Goal: Task Accomplishment & Management: Use online tool/utility

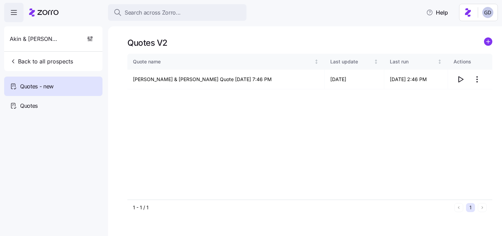
click at [167, 10] on span "Search across Zorro..." at bounding box center [153, 12] width 56 height 9
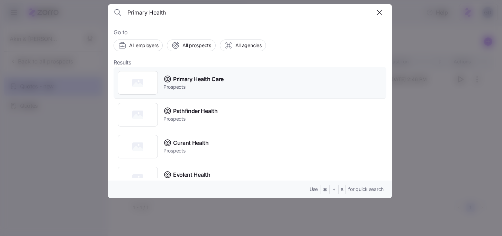
type input "Primary Health"
click at [186, 82] on span "Primary Health Care" at bounding box center [198, 79] width 51 height 9
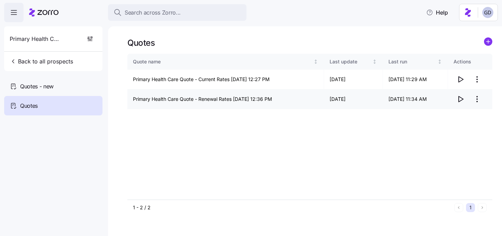
click at [461, 100] on icon "button" at bounding box center [460, 99] width 8 height 8
click at [459, 80] on icon "button" at bounding box center [461, 80] width 5 height 6
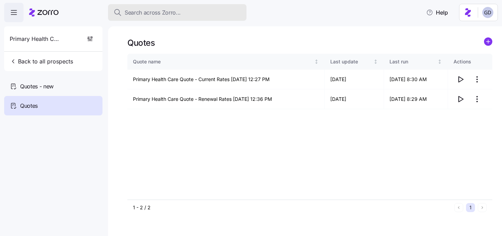
click at [172, 16] on span "Search across Zorro..." at bounding box center [153, 12] width 56 height 9
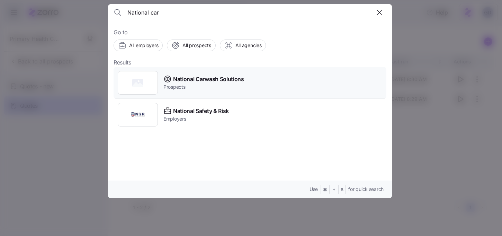
type input "National car"
click at [185, 82] on span "National Carwash Solutions" at bounding box center [208, 79] width 71 height 9
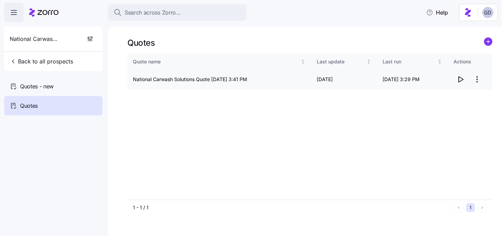
click at [459, 82] on icon "button" at bounding box center [461, 80] width 5 height 6
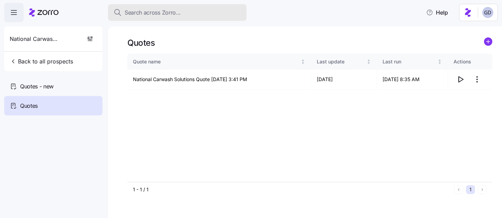
click at [179, 18] on button "Search across Zorro..." at bounding box center [177, 12] width 138 height 17
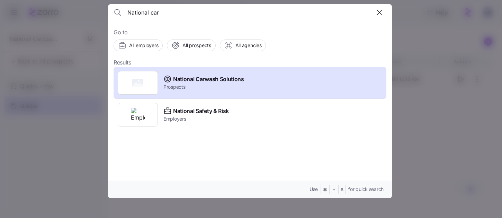
click at [191, 17] on input "National car" at bounding box center [215, 12] width 177 height 17
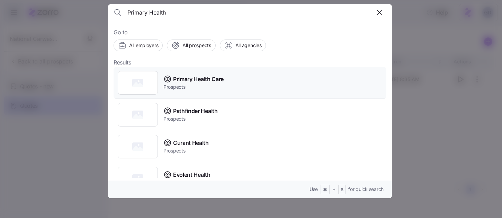
type input "Primary Health"
click at [216, 86] on span "Prospects" at bounding box center [193, 86] width 60 height 7
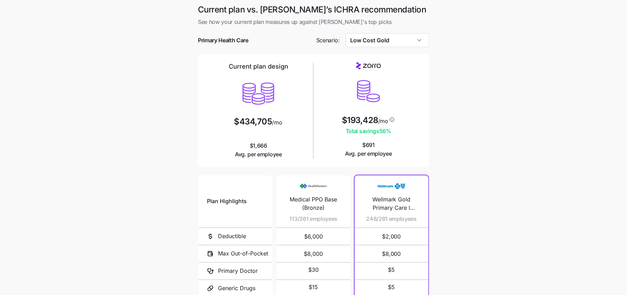
scroll to position [13, 0]
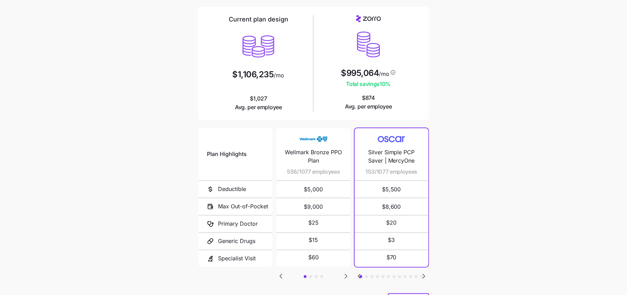
scroll to position [52, 0]
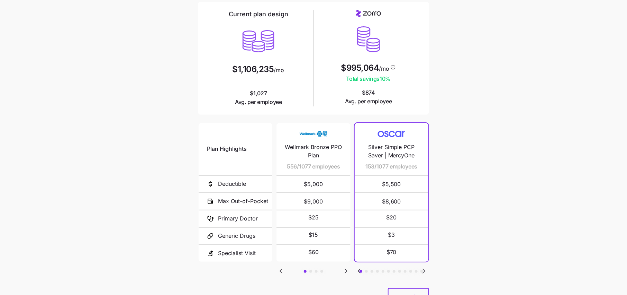
click at [344, 270] on icon "Go to next slide" at bounding box center [346, 271] width 8 height 8
click at [424, 269] on icon "Go to next slide" at bounding box center [424, 271] width 2 height 4
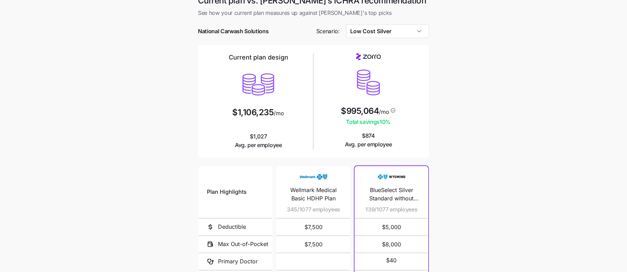
scroll to position [9, 0]
click at [405, 28] on input "Low Cost Silver" at bounding box center [387, 32] width 83 height 14
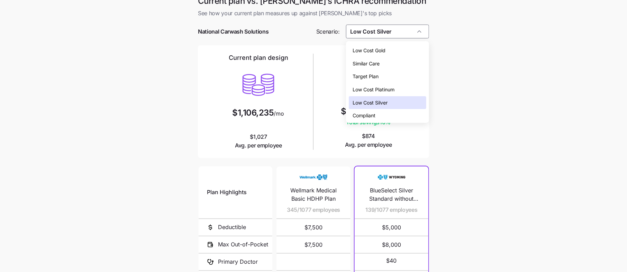
click at [377, 51] on span "Low Cost Gold" at bounding box center [369, 51] width 33 height 8
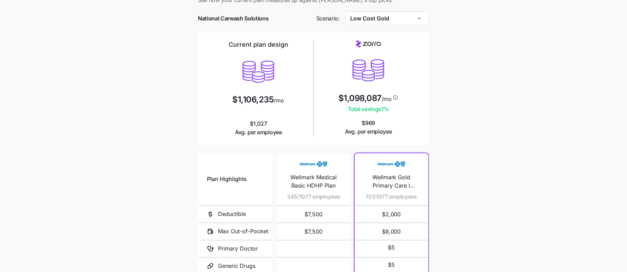
scroll to position [21, 0]
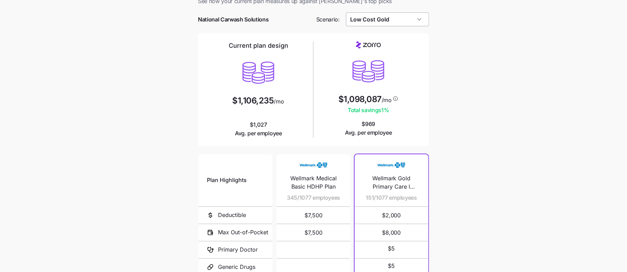
click at [368, 24] on input "Low Cost Gold" at bounding box center [387, 19] width 83 height 14
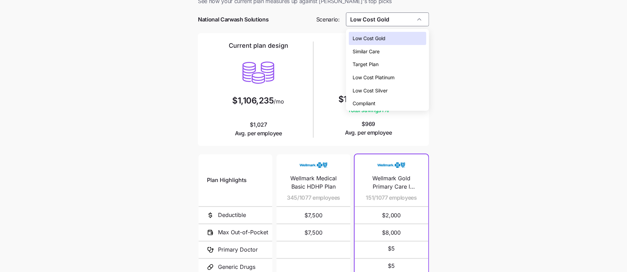
click at [369, 95] on div "Low Cost Silver" at bounding box center [388, 90] width 78 height 13
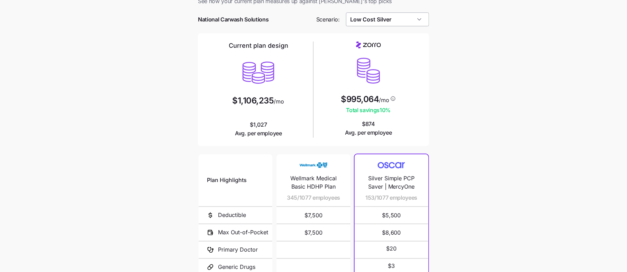
click at [371, 20] on input "Low Cost Silver" at bounding box center [387, 19] width 83 height 14
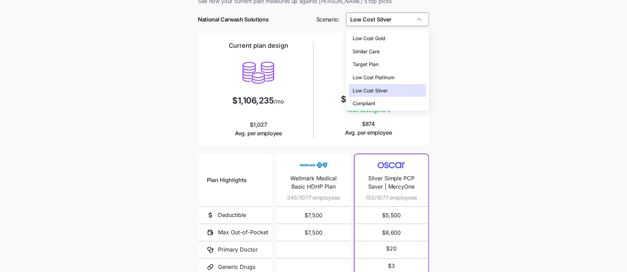
click at [368, 103] on span "Compliant" at bounding box center [364, 104] width 23 height 8
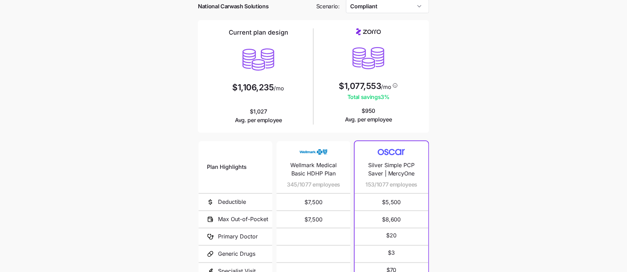
scroll to position [18, 0]
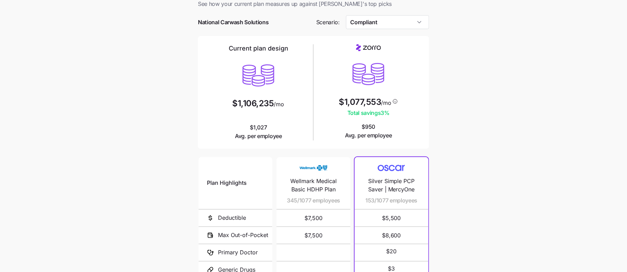
click at [381, 14] on div at bounding box center [313, 11] width 231 height 7
click at [381, 19] on input "Compliant" at bounding box center [387, 22] width 83 height 14
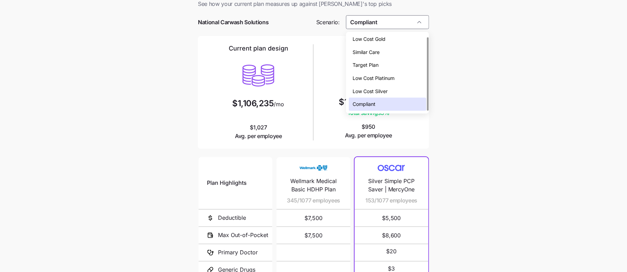
click at [367, 91] on span "Low Cost Silver" at bounding box center [370, 92] width 35 height 8
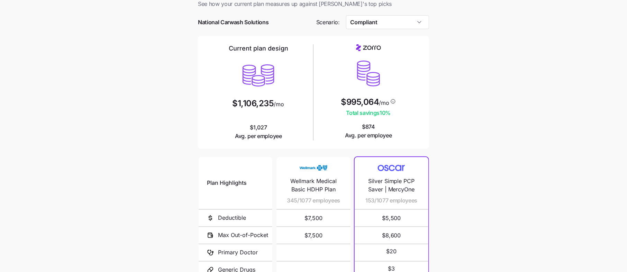
type input "Low Cost Silver"
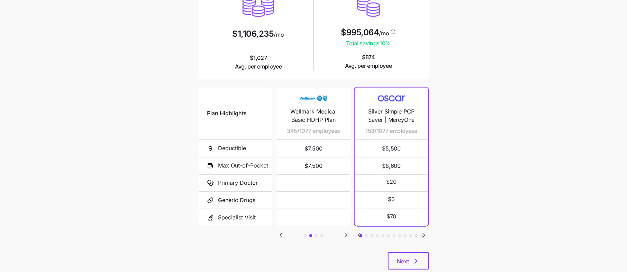
scroll to position [91, 0]
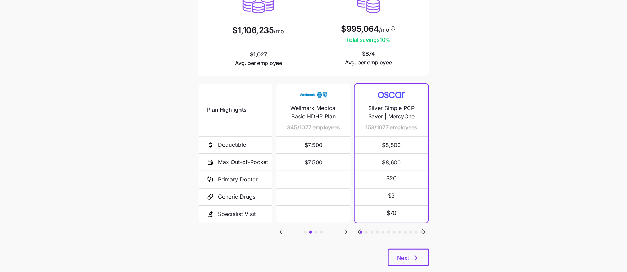
click at [280, 231] on icon "Go to previous slide" at bounding box center [281, 232] width 8 height 8
click at [425, 232] on icon "Go to next slide" at bounding box center [424, 232] width 8 height 8
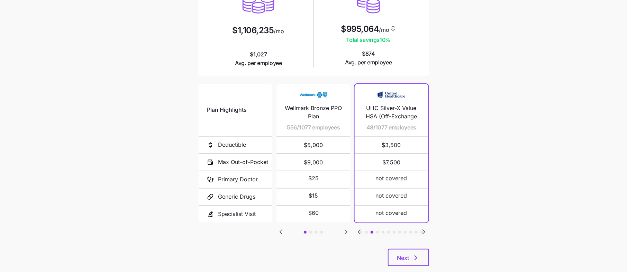
click at [424, 232] on icon "Go to next slide" at bounding box center [424, 232] width 8 height 8
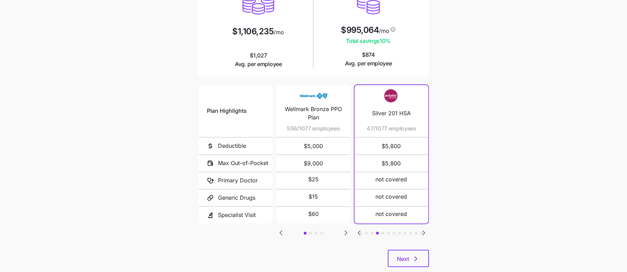
scroll to position [90, 0]
click at [416, 251] on button "Next" at bounding box center [408, 258] width 41 height 17
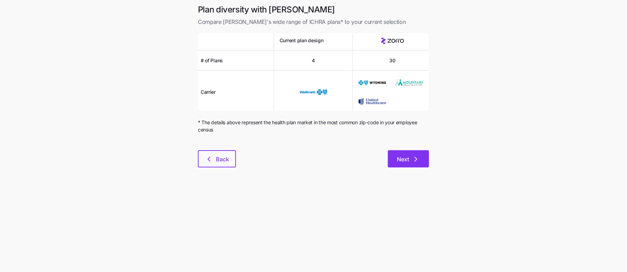
click at [415, 158] on icon "button" at bounding box center [416, 159] width 8 height 8
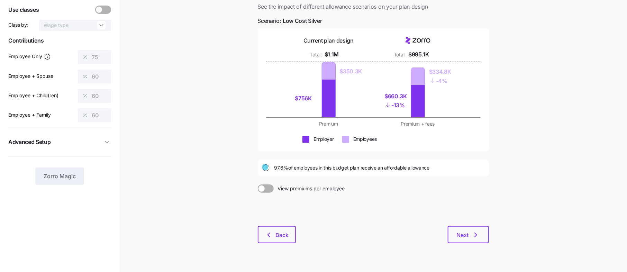
scroll to position [57, 0]
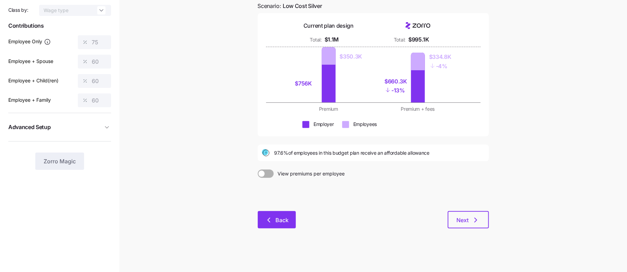
click at [269, 223] on icon "button" at bounding box center [269, 220] width 8 height 8
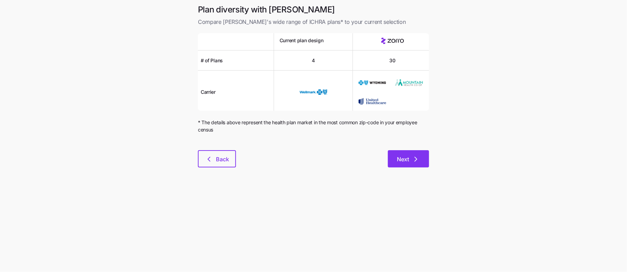
click at [415, 160] on icon "button" at bounding box center [416, 159] width 8 height 8
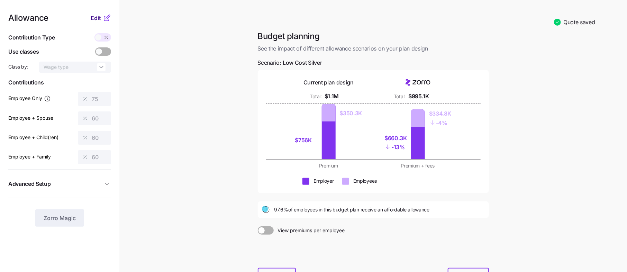
click at [98, 16] on span "Edit" at bounding box center [96, 18] width 10 height 8
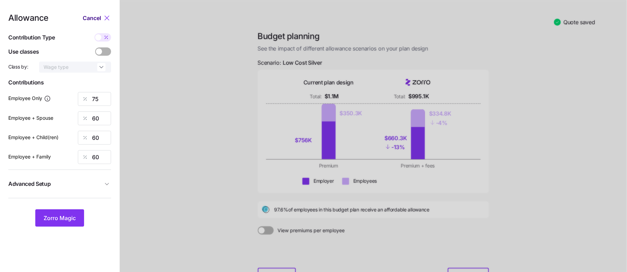
click at [95, 22] on span "Cancel" at bounding box center [92, 18] width 18 height 8
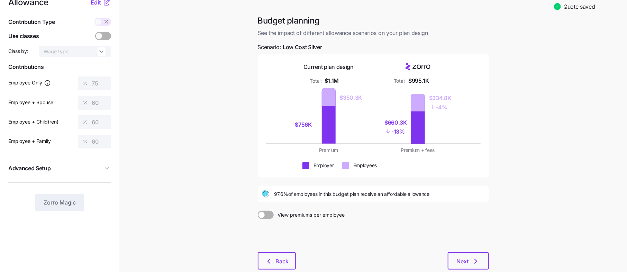
scroll to position [18, 0]
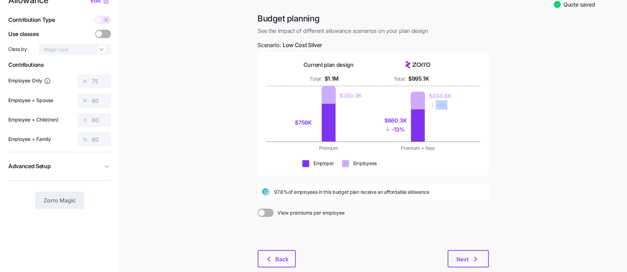
drag, startPoint x: 449, startPoint y: 105, endPoint x: 434, endPoint y: 101, distance: 15.2
click at [434, 101] on div "- 4%" at bounding box center [440, 104] width 22 height 9
click at [459, 123] on div "$756K $350.3K $660.3K - 13% $334.8K - 4%" at bounding box center [373, 113] width 215 height 55
drag, startPoint x: 405, startPoint y: 131, endPoint x: 380, endPoint y: 131, distance: 24.9
click at [380, 131] on div "$660.3K - 13% $334.8K - 4%" at bounding box center [418, 113] width 81 height 55
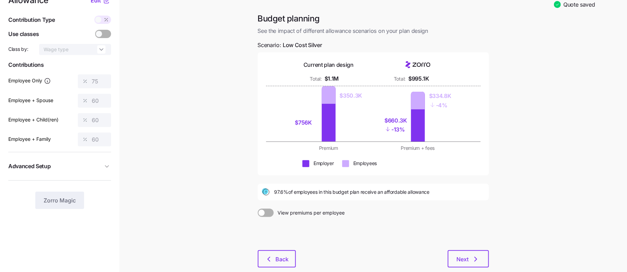
click at [480, 135] on div "$756K $350.3K $660.3K - 13% $334.8K - 4%" at bounding box center [373, 113] width 215 height 55
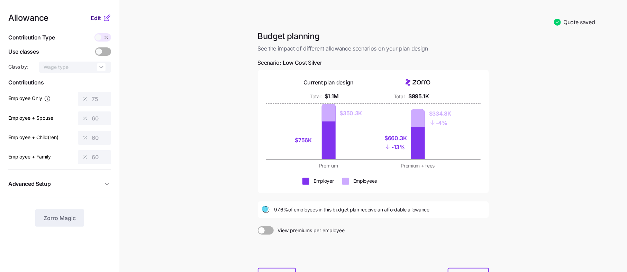
click at [98, 21] on span "Edit" at bounding box center [96, 18] width 10 height 8
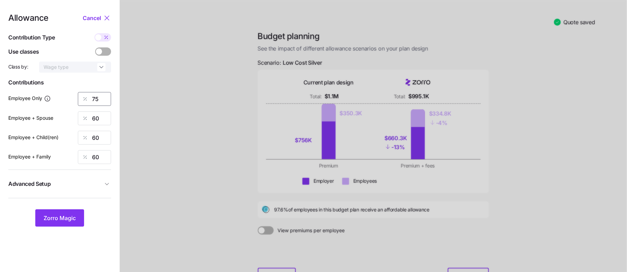
drag, startPoint x: 102, startPoint y: 94, endPoint x: 86, endPoint y: 95, distance: 15.9
click at [87, 94] on div "75" at bounding box center [94, 99] width 33 height 14
click at [63, 219] on span "Zorro Magic" at bounding box center [60, 218] width 32 height 8
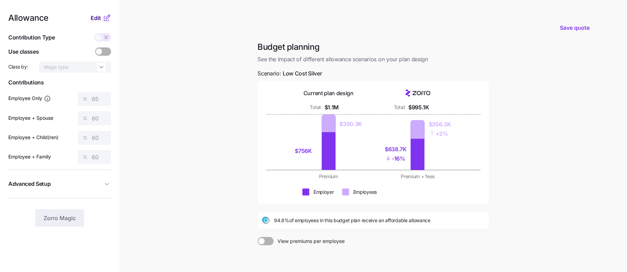
click at [102, 18] on button "Edit" at bounding box center [97, 18] width 12 height 8
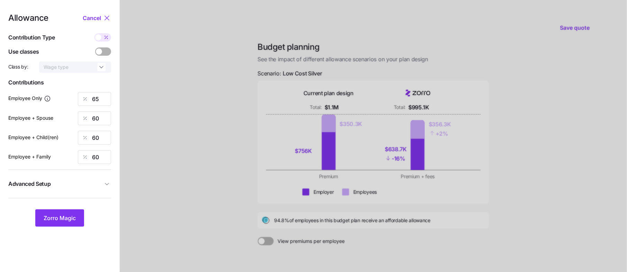
click at [102, 108] on div "Allowance Cancel Contribution Type Use classes Class by: Wage type Contribution…" at bounding box center [59, 120] width 103 height 213
drag, startPoint x: 102, startPoint y: 102, endPoint x: 55, endPoint y: 98, distance: 48.0
click at [55, 98] on div "Employee Only 65" at bounding box center [59, 99] width 103 height 14
click at [66, 220] on span "Zorro Magic" at bounding box center [60, 218] width 32 height 8
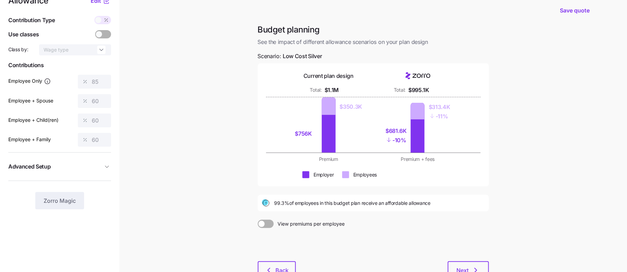
scroll to position [18, 0]
drag, startPoint x: 273, startPoint y: 202, endPoint x: 291, endPoint y: 201, distance: 18.7
click at [291, 201] on div "99.3% of employees in this budget plan receive an affordable allowance" at bounding box center [373, 202] width 223 height 8
click at [322, 205] on span "99.3% of employees in this budget plan receive an affordable allowance" at bounding box center [353, 202] width 156 height 7
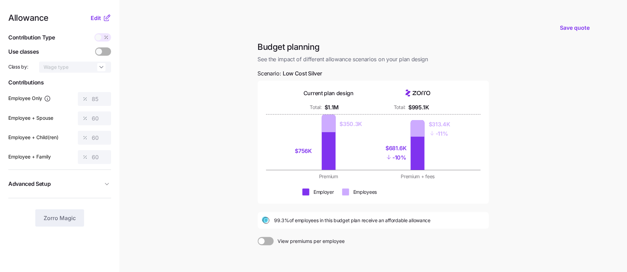
click at [104, 15] on icon at bounding box center [107, 18] width 8 height 8
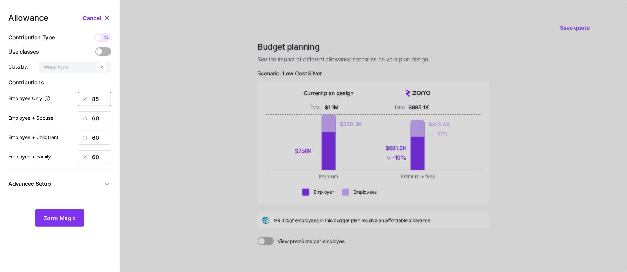
drag, startPoint x: 102, startPoint y: 96, endPoint x: 28, endPoint y: 97, distance: 74.1
click at [28, 97] on div "Employee Only 85" at bounding box center [59, 99] width 103 height 14
click at [63, 223] on button "Zorro Magic" at bounding box center [59, 217] width 49 height 17
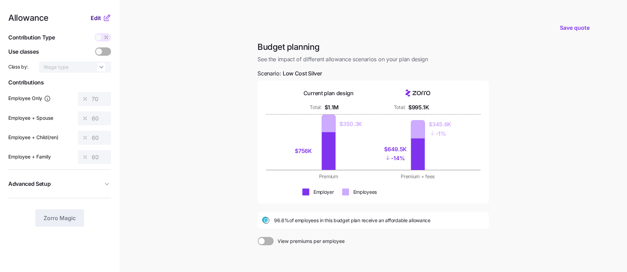
click at [99, 16] on span "Edit" at bounding box center [96, 18] width 10 height 8
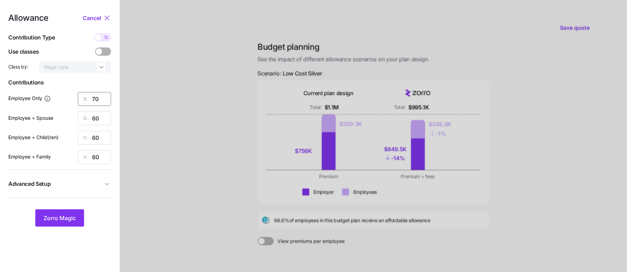
click at [80, 100] on div "70" at bounding box center [94, 99] width 33 height 14
type input "85"
click at [51, 217] on span "Zorro Magic" at bounding box center [60, 218] width 32 height 8
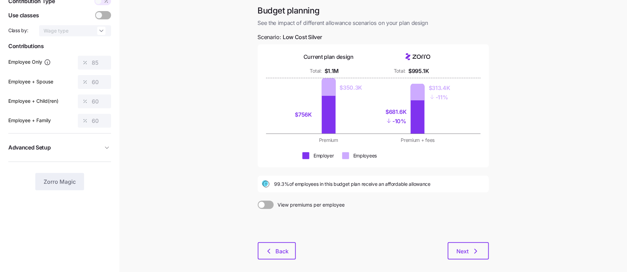
scroll to position [42, 0]
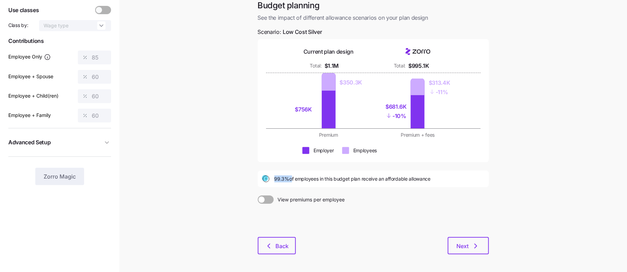
drag, startPoint x: 274, startPoint y: 180, endPoint x: 291, endPoint y: 179, distance: 17.0
click at [291, 179] on div "99.3% of employees in this budget plan receive an affordable allowance" at bounding box center [373, 179] width 223 height 8
click at [345, 188] on div "Budget planning See the impact of different allowance scenarios on your plan de…" at bounding box center [373, 131] width 242 height 263
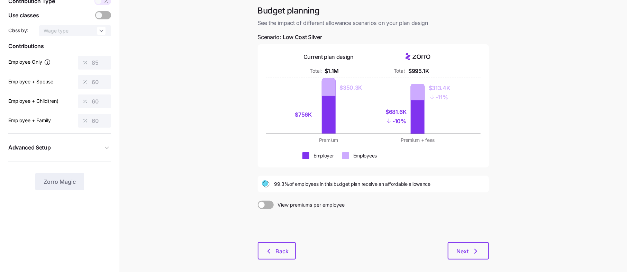
scroll to position [40, 0]
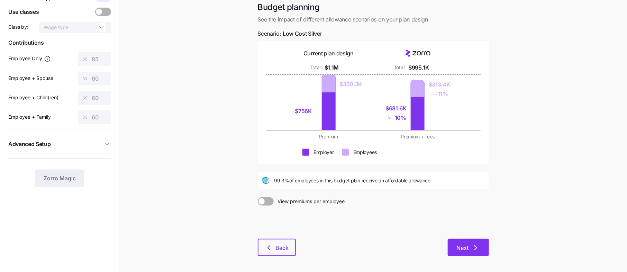
click at [459, 248] on span "Next" at bounding box center [463, 248] width 12 height 8
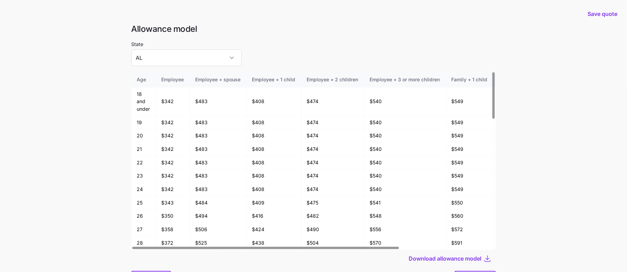
click at [207, 71] on div at bounding box center [314, 69] width 365 height 6
click at [200, 66] on input "AL" at bounding box center [187, 58] width 110 height 17
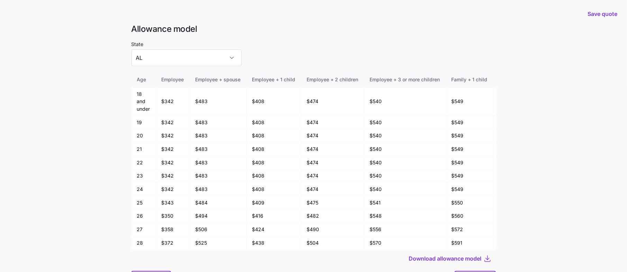
click at [83, 80] on main "Save quote Allowance model State [US_STATE] Age Employee Employee + spouse Empl…" at bounding box center [313, 154] width 627 height 309
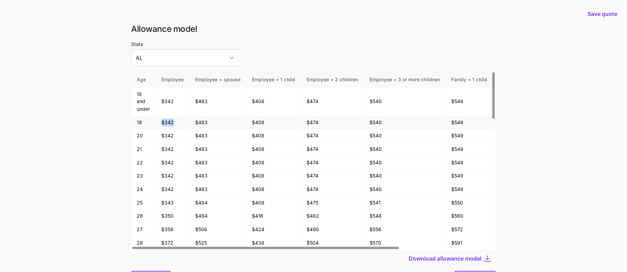
drag, startPoint x: 161, startPoint y: 124, endPoint x: 174, endPoint y: 124, distance: 13.5
click at [174, 124] on td "$342" at bounding box center [173, 123] width 34 height 14
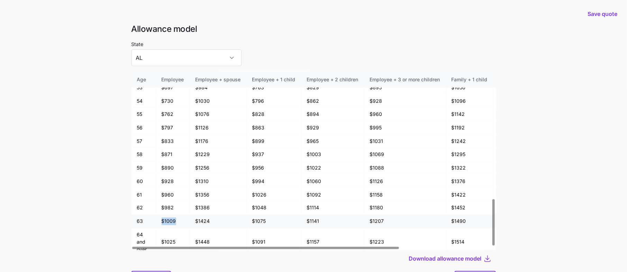
drag, startPoint x: 162, startPoint y: 216, endPoint x: 186, endPoint y: 216, distance: 23.5
click at [186, 216] on td "$1009" at bounding box center [173, 222] width 34 height 14
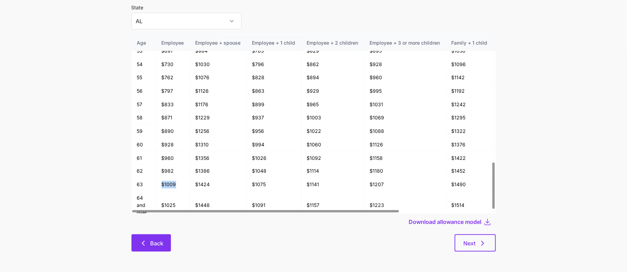
click at [154, 245] on span "Back" at bounding box center [156, 243] width 13 height 8
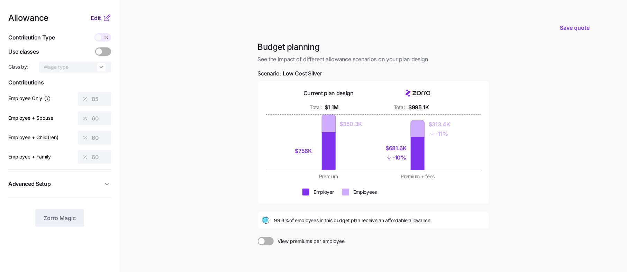
click at [97, 20] on span "Edit" at bounding box center [96, 18] width 10 height 8
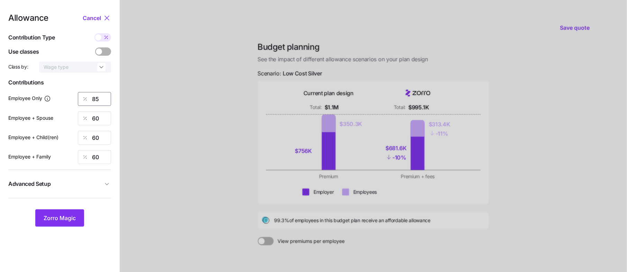
click at [100, 102] on input "85" at bounding box center [94, 99] width 33 height 14
type input "80"
click at [68, 214] on span "Zorro Magic" at bounding box center [60, 218] width 32 height 8
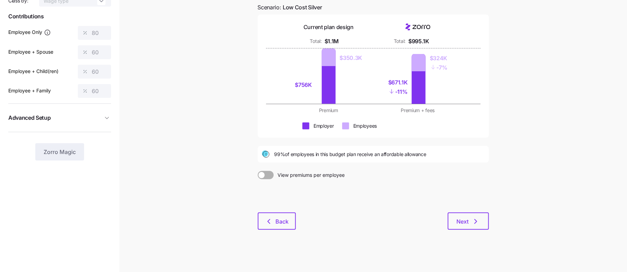
scroll to position [68, 0]
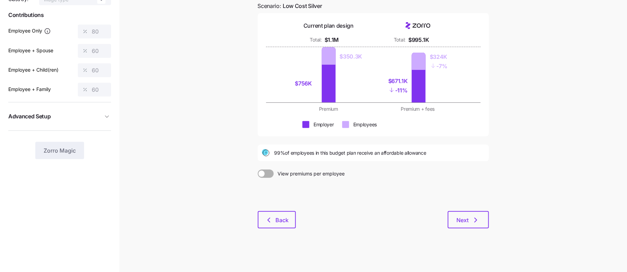
click at [475, 230] on div "Budget planning See the impact of different allowance scenarios on your plan de…" at bounding box center [373, 105] width 242 height 263
click at [472, 220] on icon "button" at bounding box center [476, 220] width 8 height 8
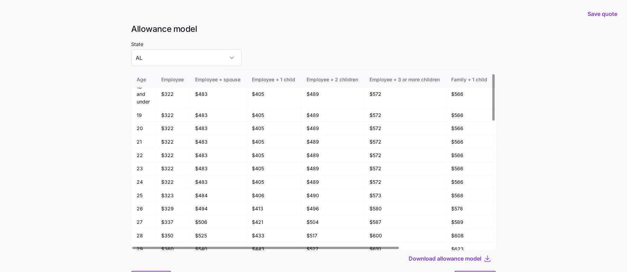
scroll to position [37, 0]
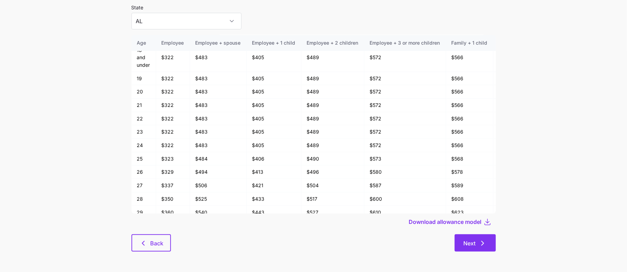
click at [474, 247] on span "Next" at bounding box center [470, 243] width 12 height 8
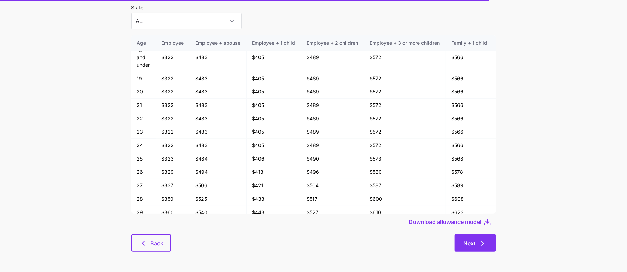
click at [475, 247] on button "Next" at bounding box center [475, 242] width 41 height 17
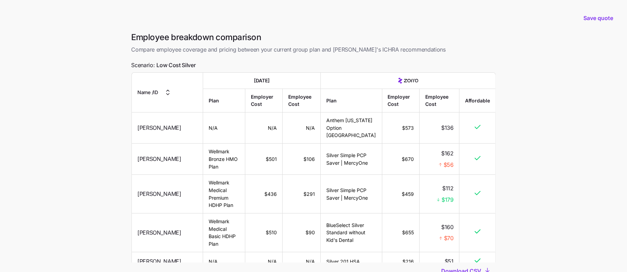
scroll to position [43, 0]
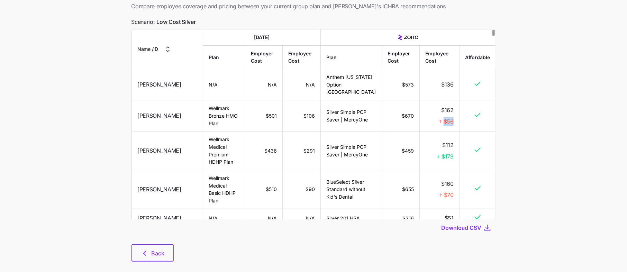
drag, startPoint x: 456, startPoint y: 118, endPoint x: 438, endPoint y: 119, distance: 18.4
click at [438, 119] on td "$162 $56" at bounding box center [440, 115] width 40 height 31
click at [446, 122] on span "$56" at bounding box center [448, 121] width 10 height 9
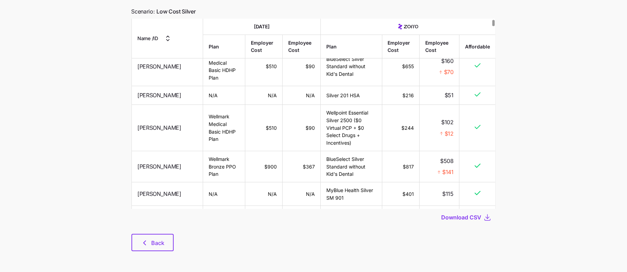
scroll to position [114, 0]
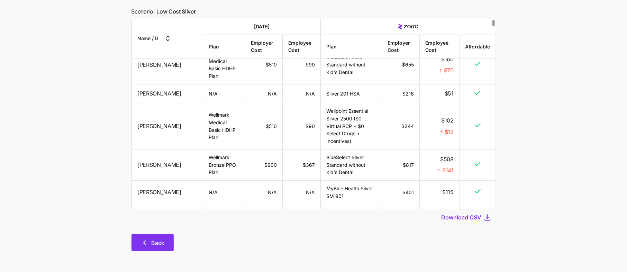
click at [157, 238] on button "Back" at bounding box center [153, 242] width 42 height 17
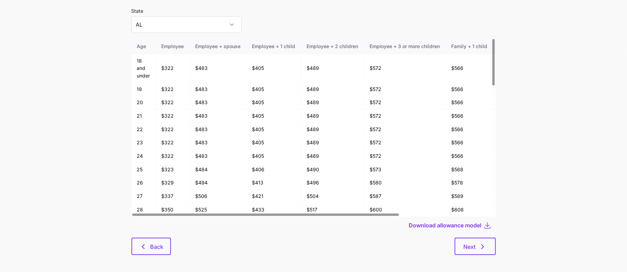
scroll to position [37, 0]
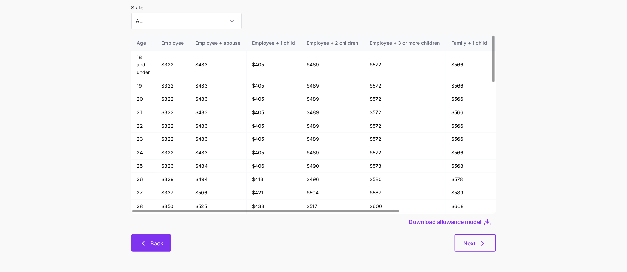
click at [154, 246] on span "Back" at bounding box center [156, 243] width 13 height 8
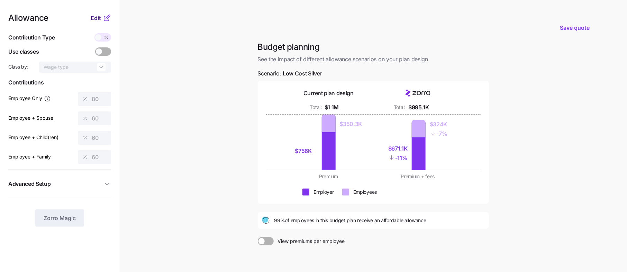
click at [99, 17] on span "Edit" at bounding box center [96, 18] width 10 height 8
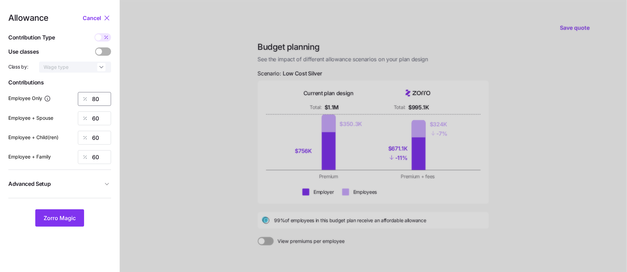
click at [102, 100] on input "80" at bounding box center [94, 99] width 33 height 14
type input "85"
click at [74, 228] on nav "Allowance Cancel Contribution Type Use classes Class by: Wage type Contribution…" at bounding box center [59, 170] width 119 height 340
click at [72, 210] on button "Zorro Magic" at bounding box center [59, 217] width 49 height 17
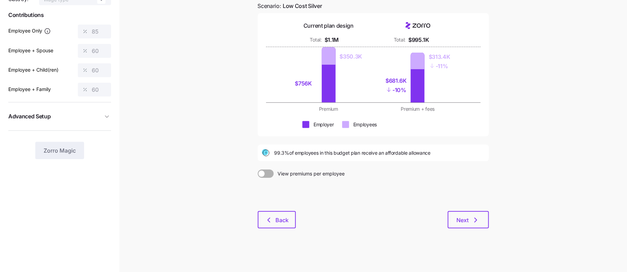
scroll to position [68, 0]
click at [475, 219] on icon "button" at bounding box center [476, 220] width 8 height 8
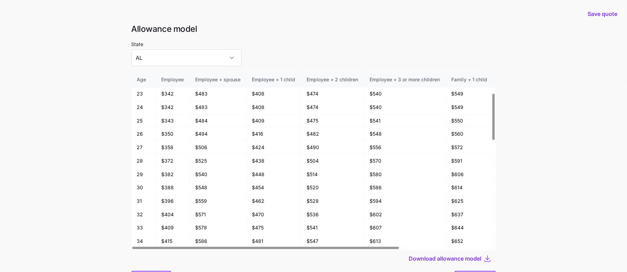
scroll to position [37, 0]
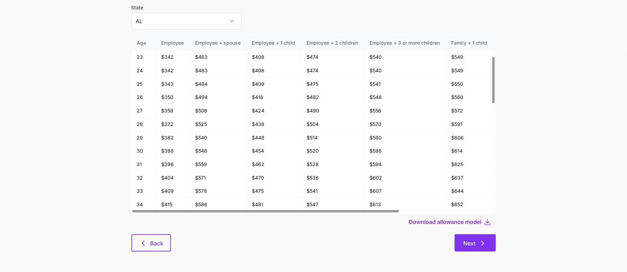
click at [472, 246] on span "Next" at bounding box center [470, 243] width 12 height 8
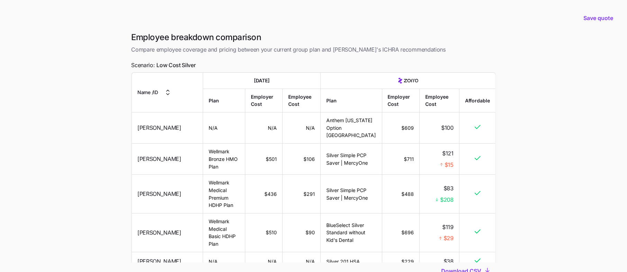
scroll to position [37, 0]
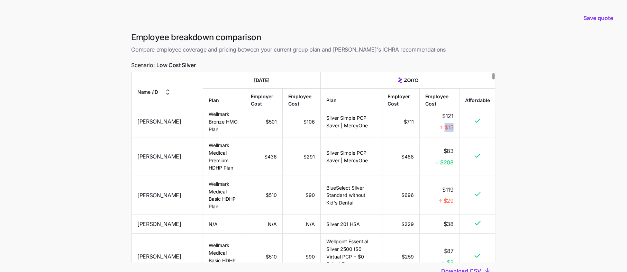
drag, startPoint x: 456, startPoint y: 127, endPoint x: 420, endPoint y: 127, distance: 36.0
click at [420, 127] on td "$121 $15" at bounding box center [440, 121] width 40 height 31
click at [444, 128] on div "$15" at bounding box center [439, 127] width 28 height 9
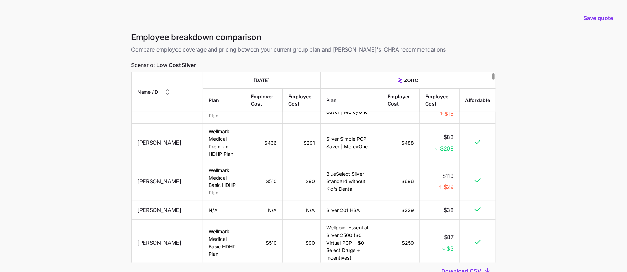
scroll to position [60, 0]
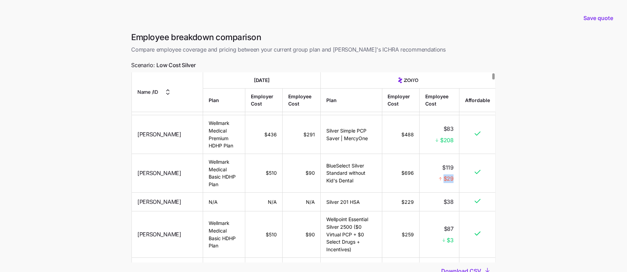
drag, startPoint x: 456, startPoint y: 167, endPoint x: 416, endPoint y: 167, distance: 39.8
click at [421, 167] on td "$119 $29" at bounding box center [440, 173] width 40 height 39
click at [420, 167] on td "$119 $29" at bounding box center [440, 173] width 40 height 39
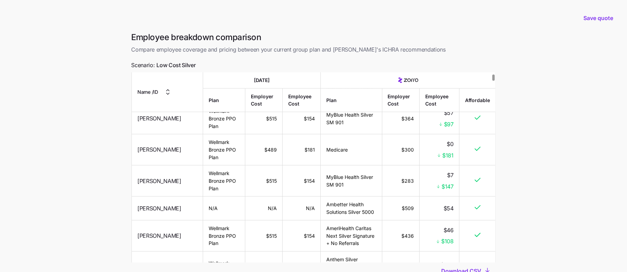
scroll to position [346, 0]
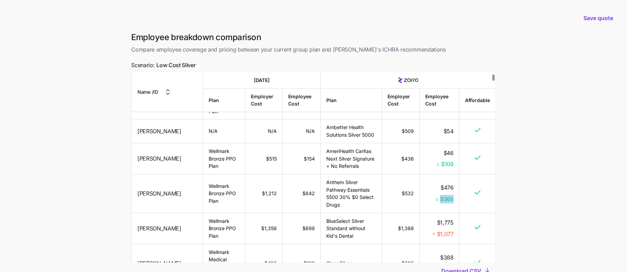
drag, startPoint x: 454, startPoint y: 189, endPoint x: 416, endPoint y: 189, distance: 38.1
click at [420, 189] on td "$476 $366" at bounding box center [440, 193] width 40 height 39
click at [427, 195] on div "$366" at bounding box center [439, 199] width 28 height 9
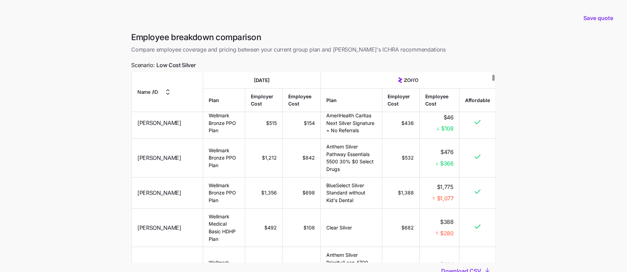
scroll to position [388, 0]
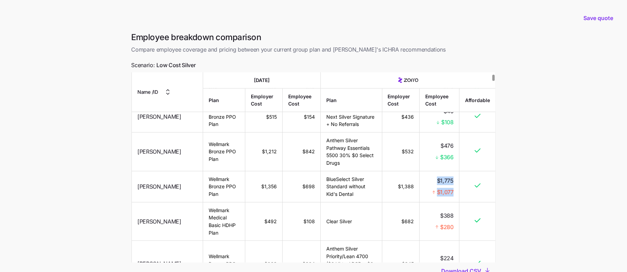
drag, startPoint x: 456, startPoint y: 182, endPoint x: 427, endPoint y: 167, distance: 33.1
click at [427, 171] on td "$1,775 $1,077" at bounding box center [440, 186] width 40 height 31
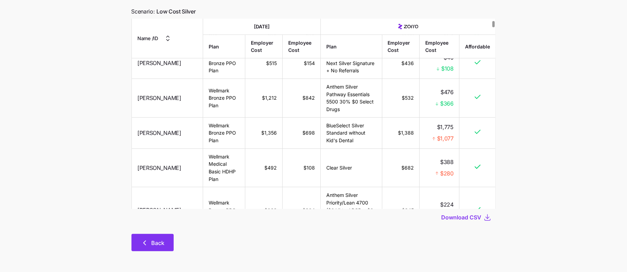
click at [150, 244] on span "Back" at bounding box center [153, 243] width 24 height 8
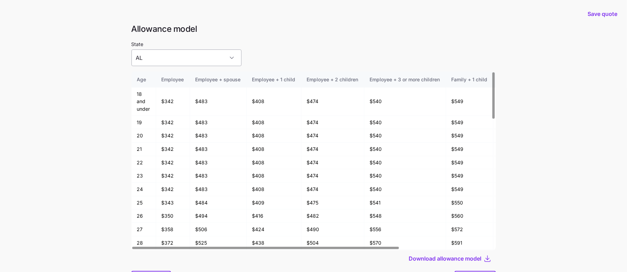
click at [196, 59] on input "AL" at bounding box center [187, 58] width 110 height 17
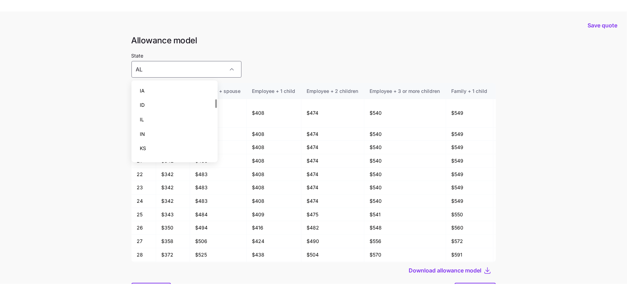
scroll to position [146, 0]
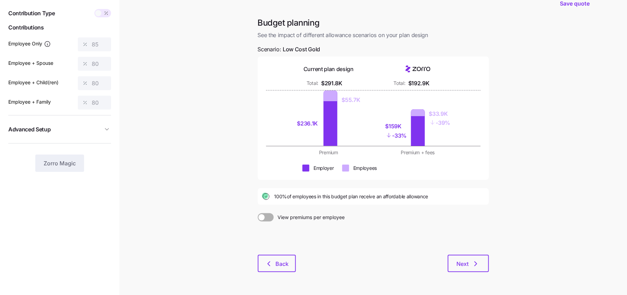
scroll to position [25, 0]
